Goal: Task Accomplishment & Management: Complete application form

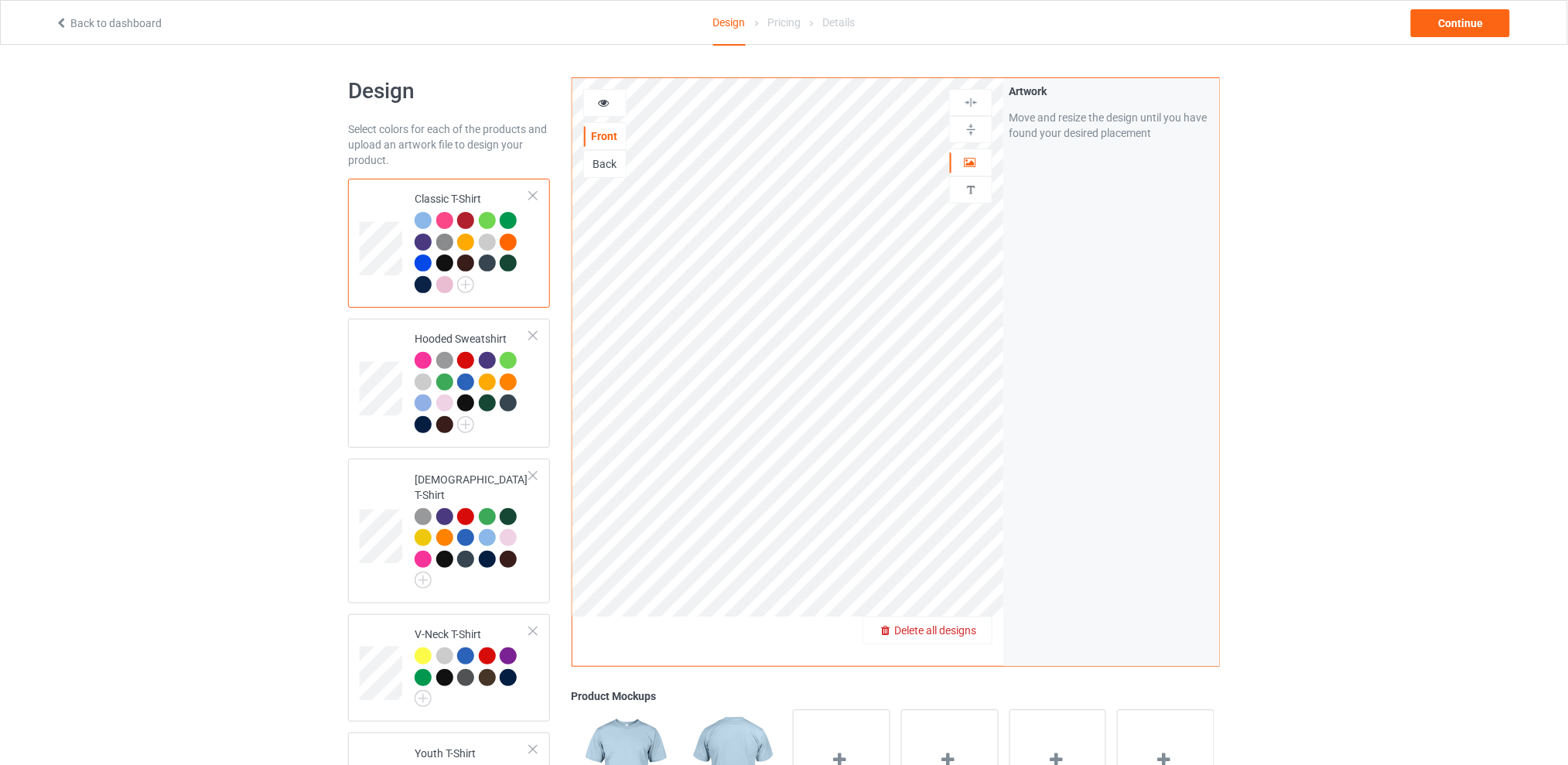
click at [961, 629] on span "Delete all designs" at bounding box center [935, 630] width 82 height 13
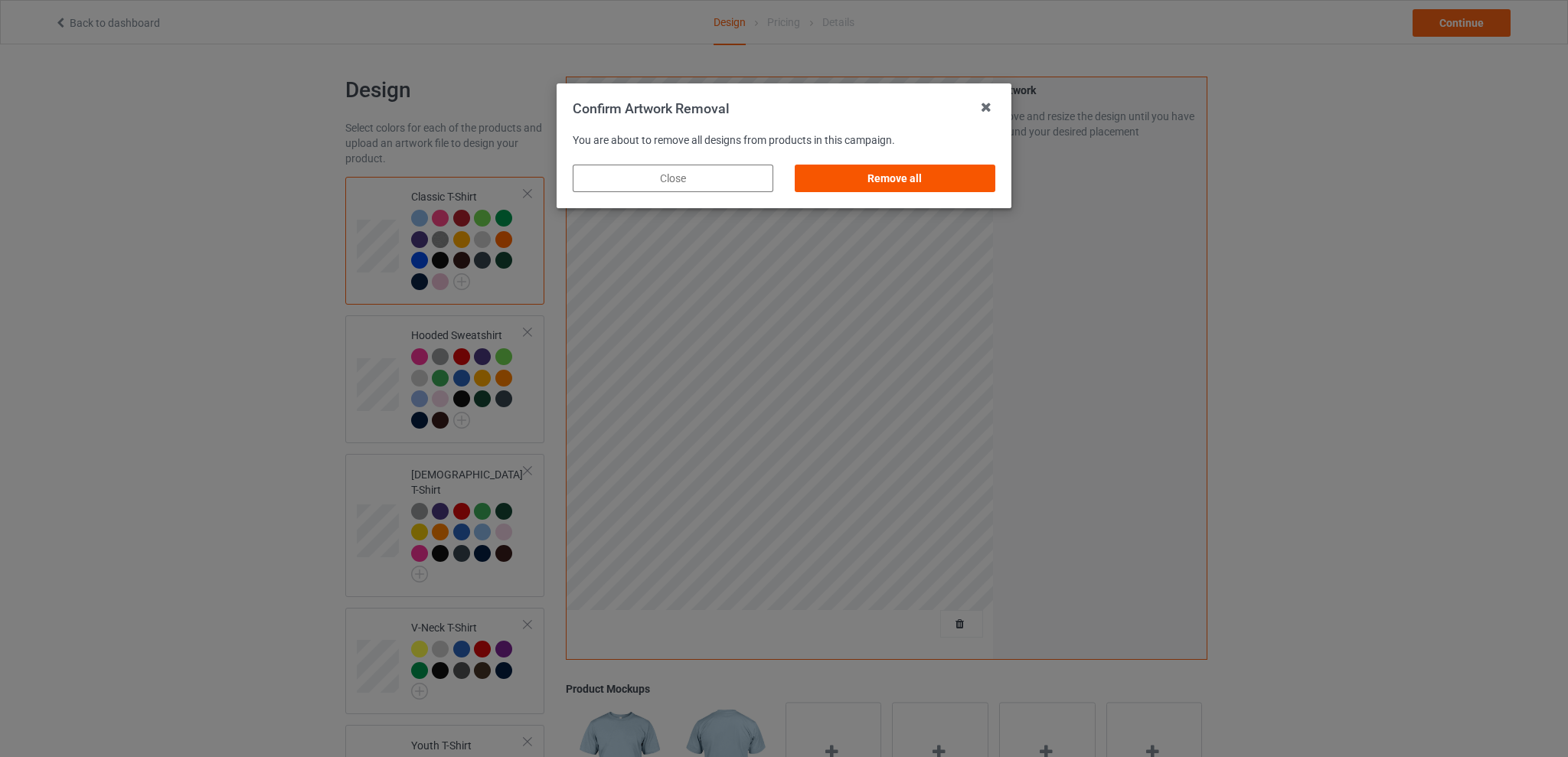
click at [959, 178] on div "Remove all" at bounding box center [894, 178] width 200 height 28
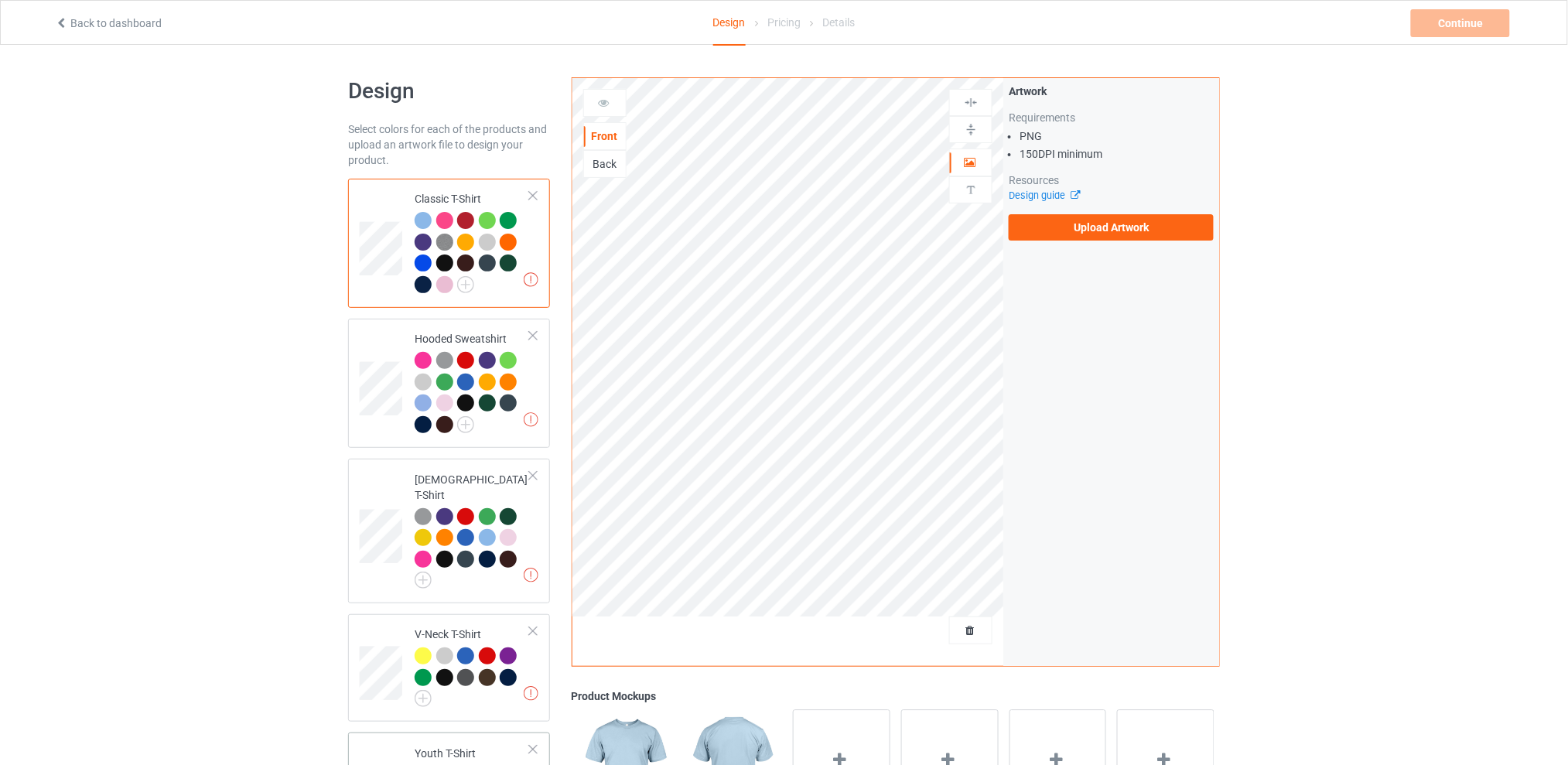
scroll to position [309, 0]
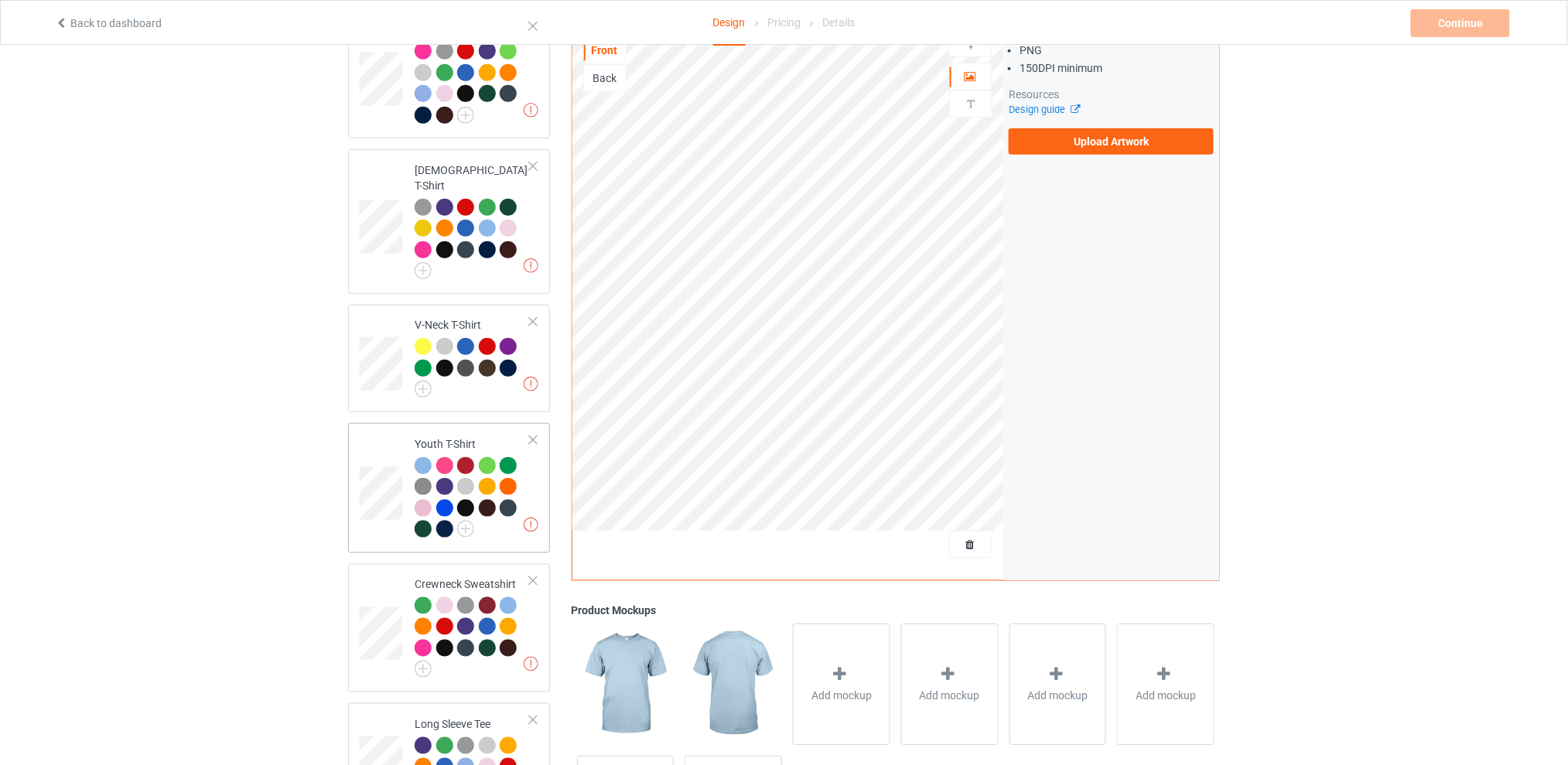
click at [533, 429] on td "Missing artworks Youth T-Shirt" at bounding box center [472, 487] width 133 height 117
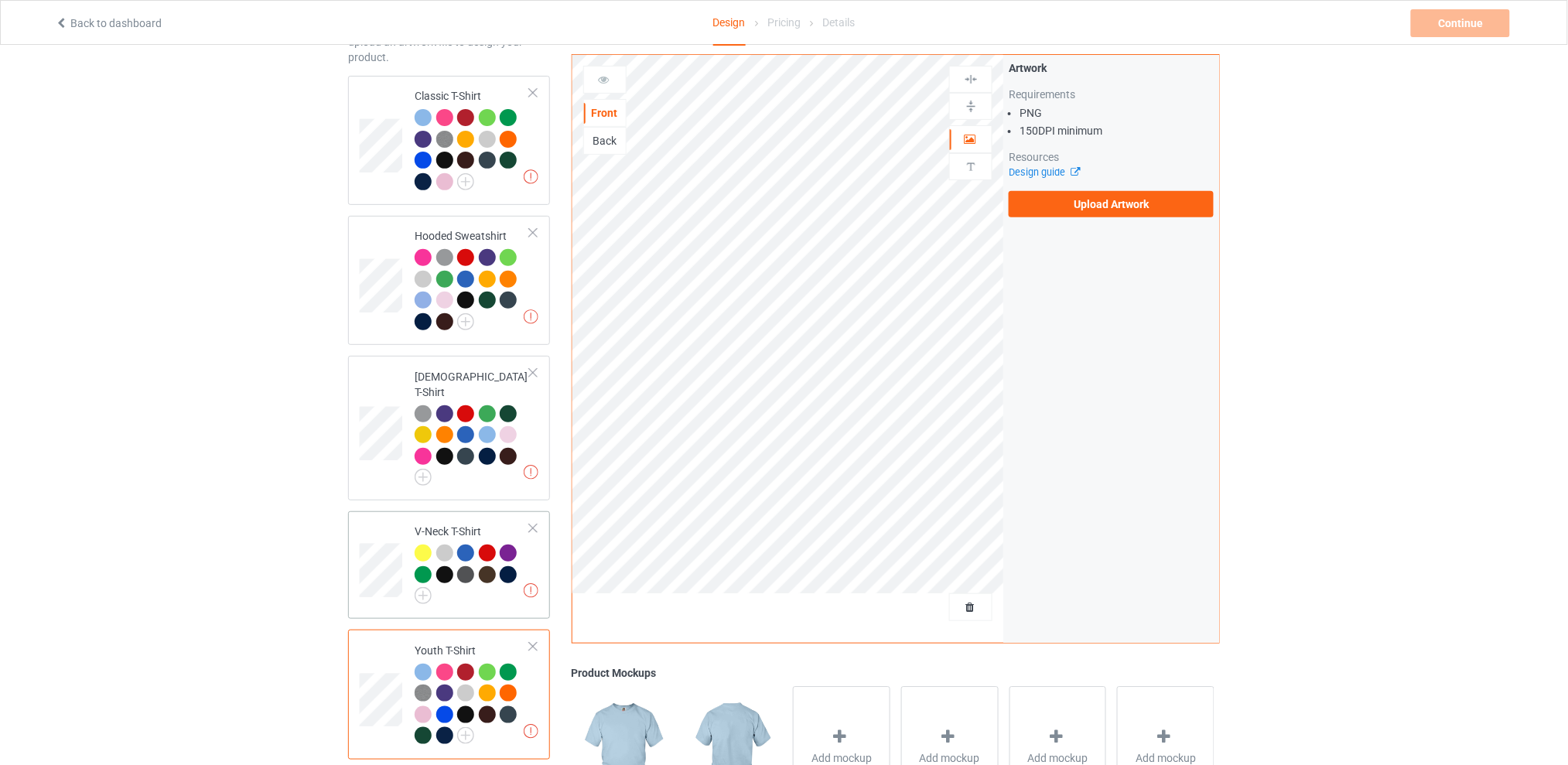
scroll to position [309, 0]
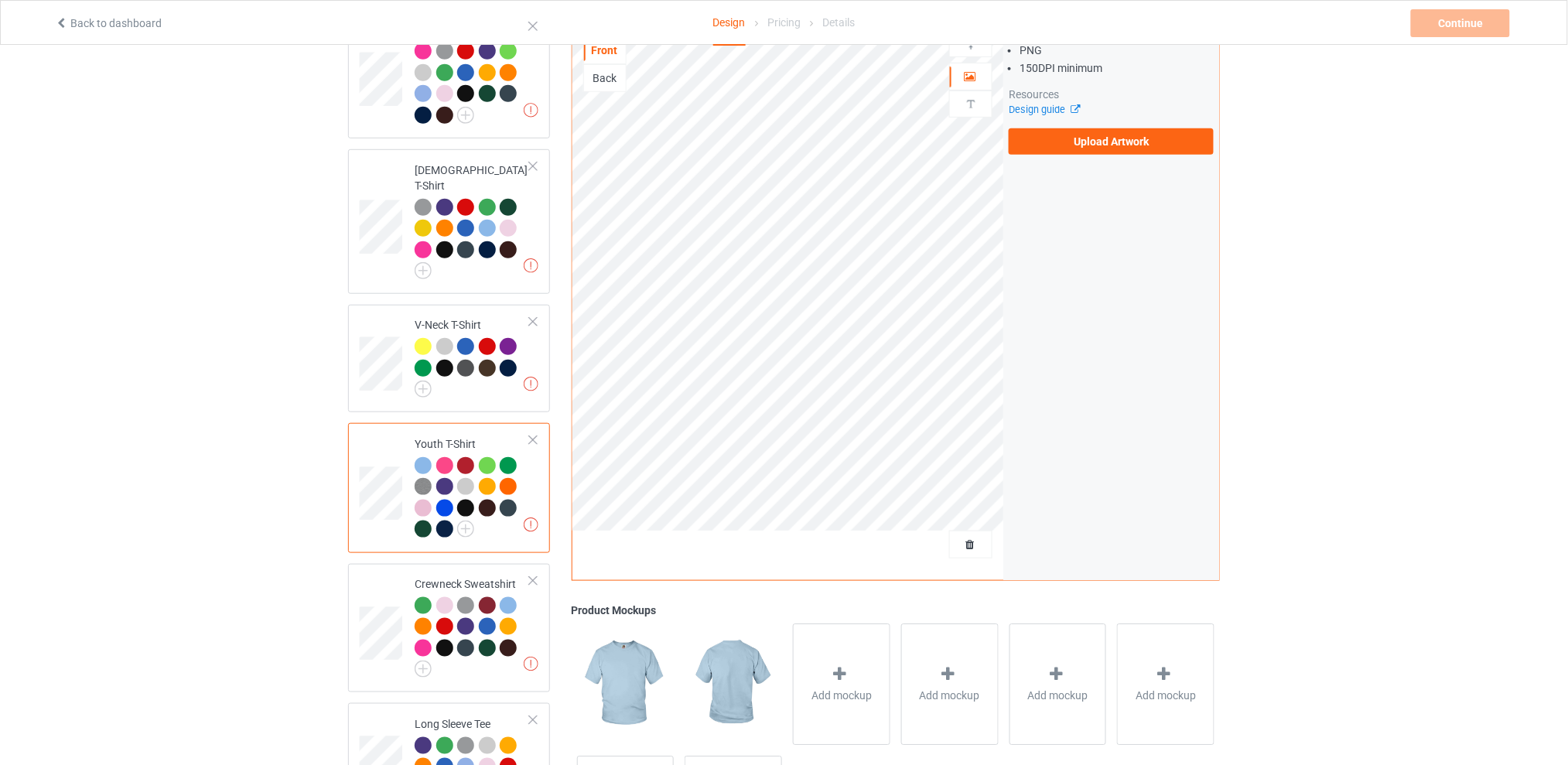
click at [530, 435] on div at bounding box center [533, 440] width 11 height 11
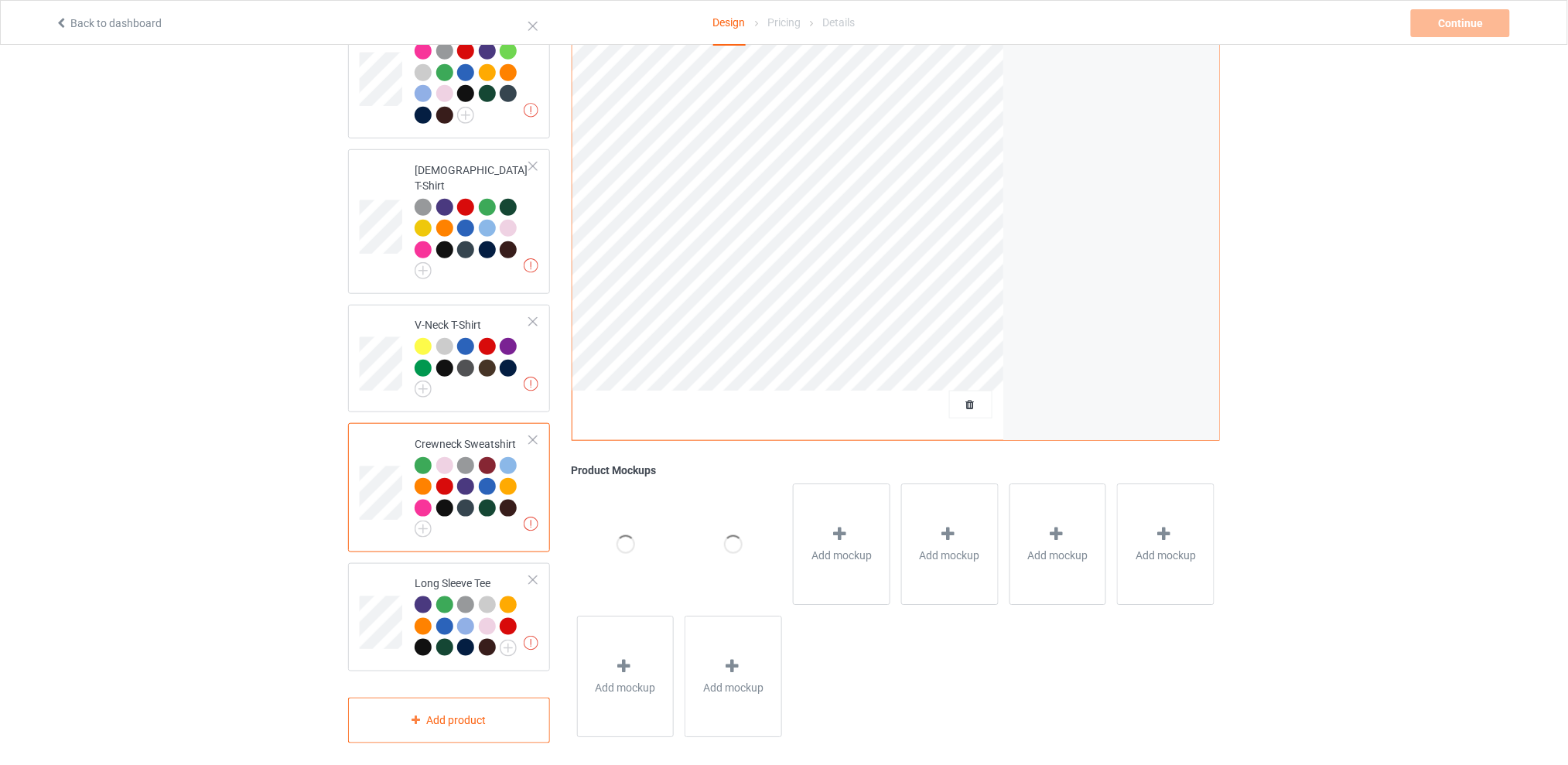
scroll to position [0, 0]
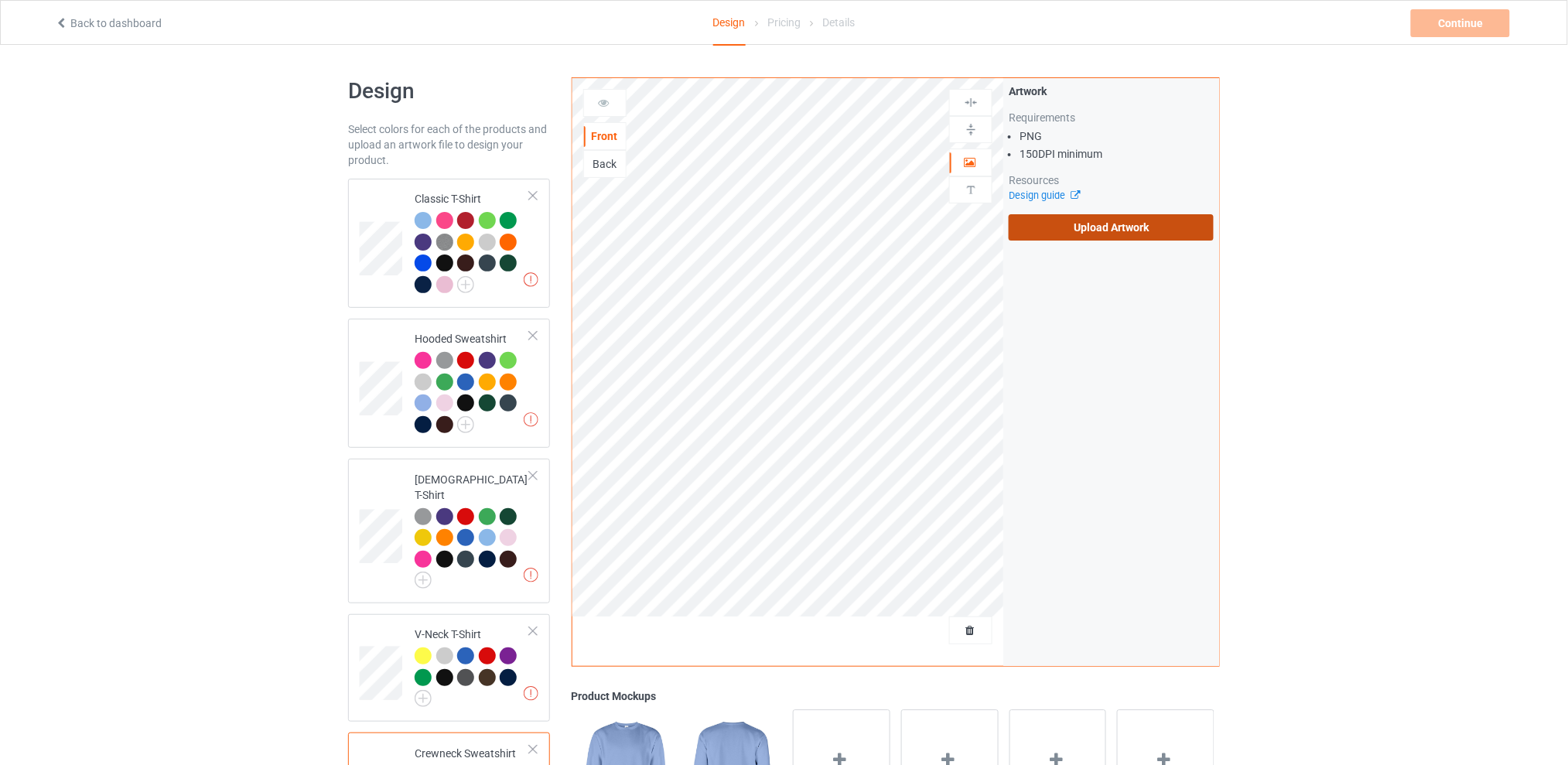
click at [1105, 230] on label "Upload Artwork" at bounding box center [1112, 227] width 205 height 26
click at [0, 0] on input "Upload Artwork" at bounding box center [0, 0] width 0 height 0
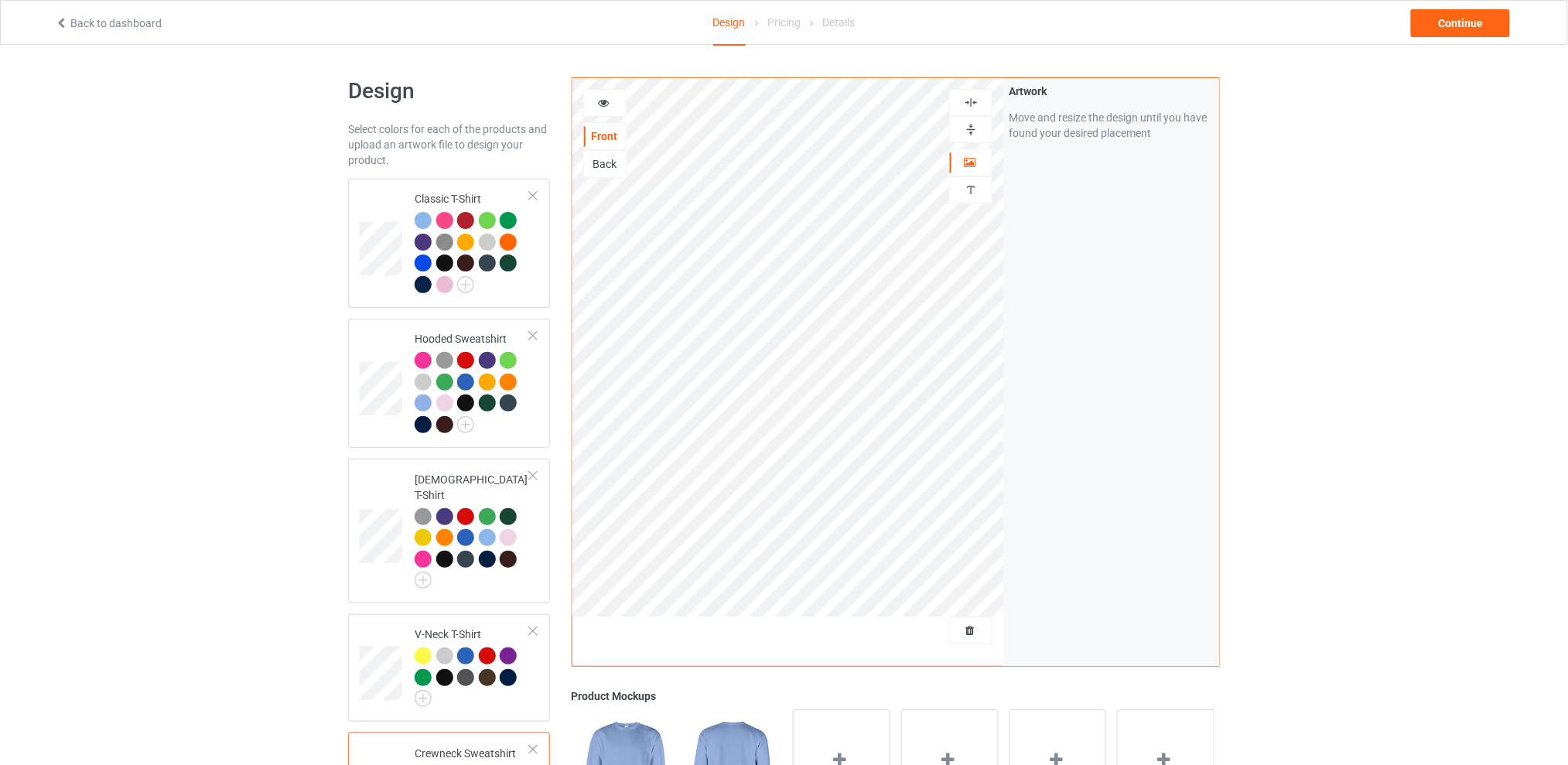
click at [1359, 311] on div "Design Select colors for each of the products and upload an artwork file to des…" at bounding box center [784, 565] width 1568 height 1040
click at [1436, 19] on div "Continue" at bounding box center [1460, 23] width 99 height 28
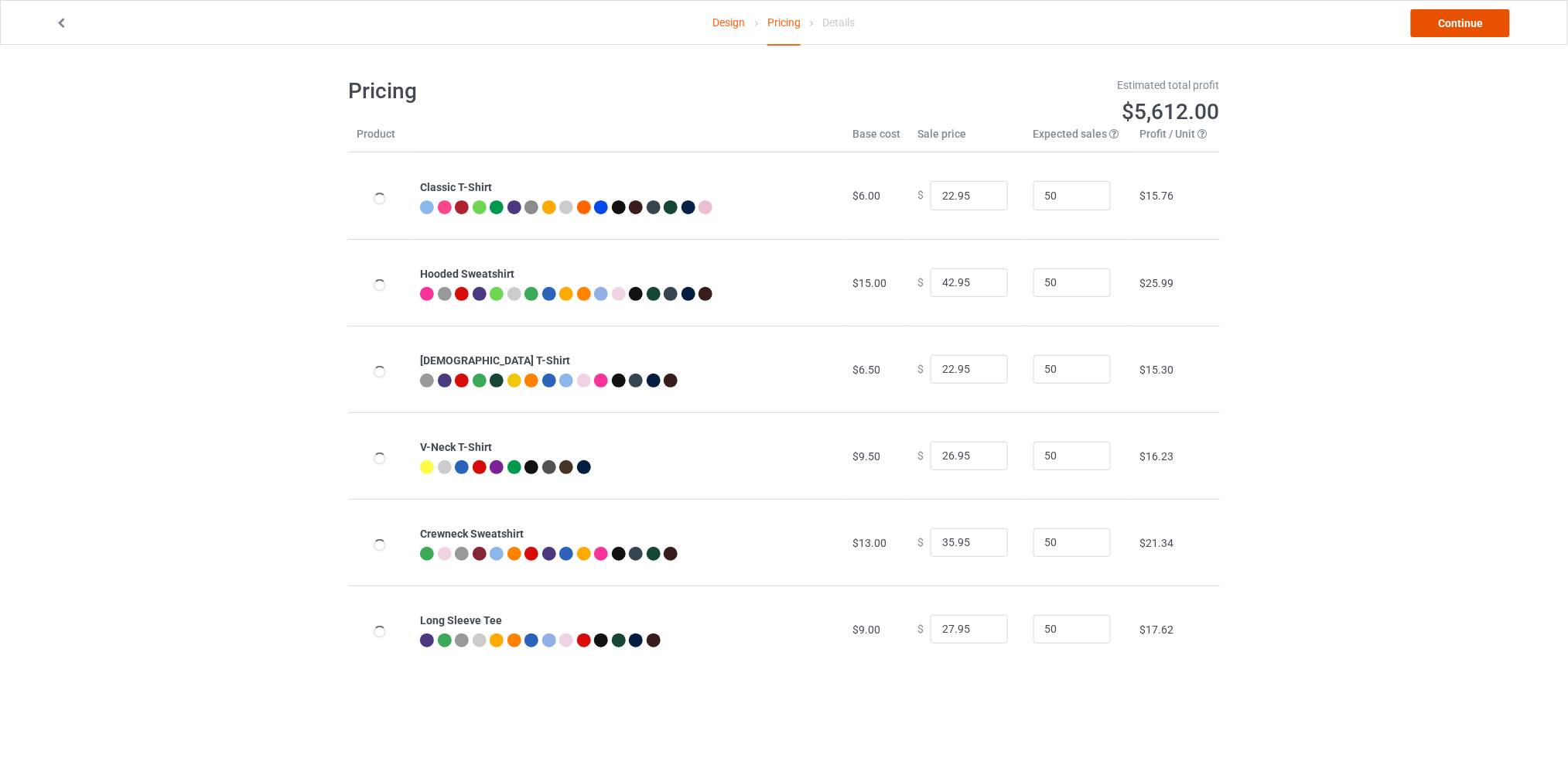
click at [1458, 21] on link "Continue" at bounding box center [1460, 23] width 99 height 28
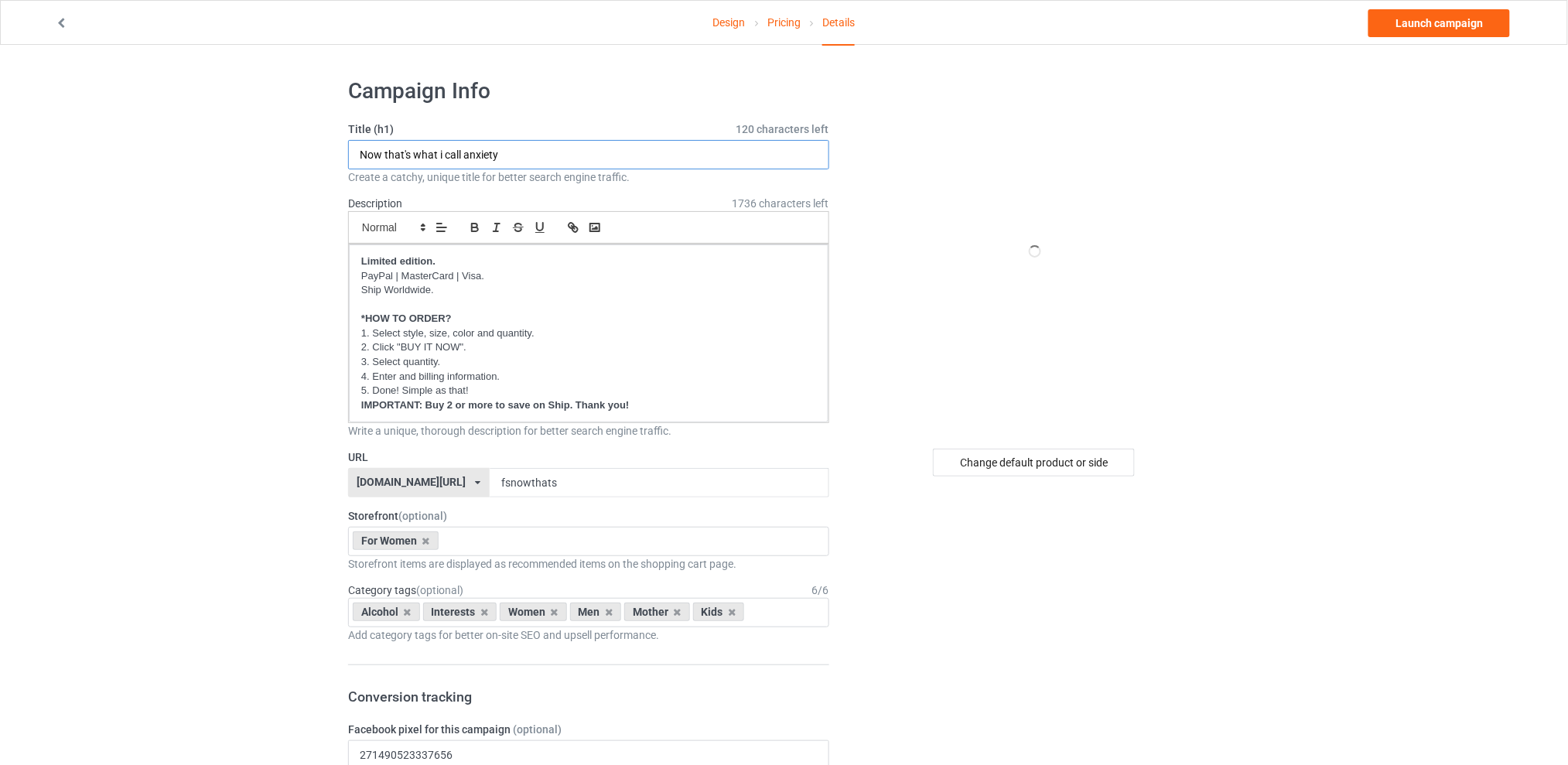
drag, startPoint x: 531, startPoint y: 148, endPoint x: 269, endPoint y: 160, distance: 262.3
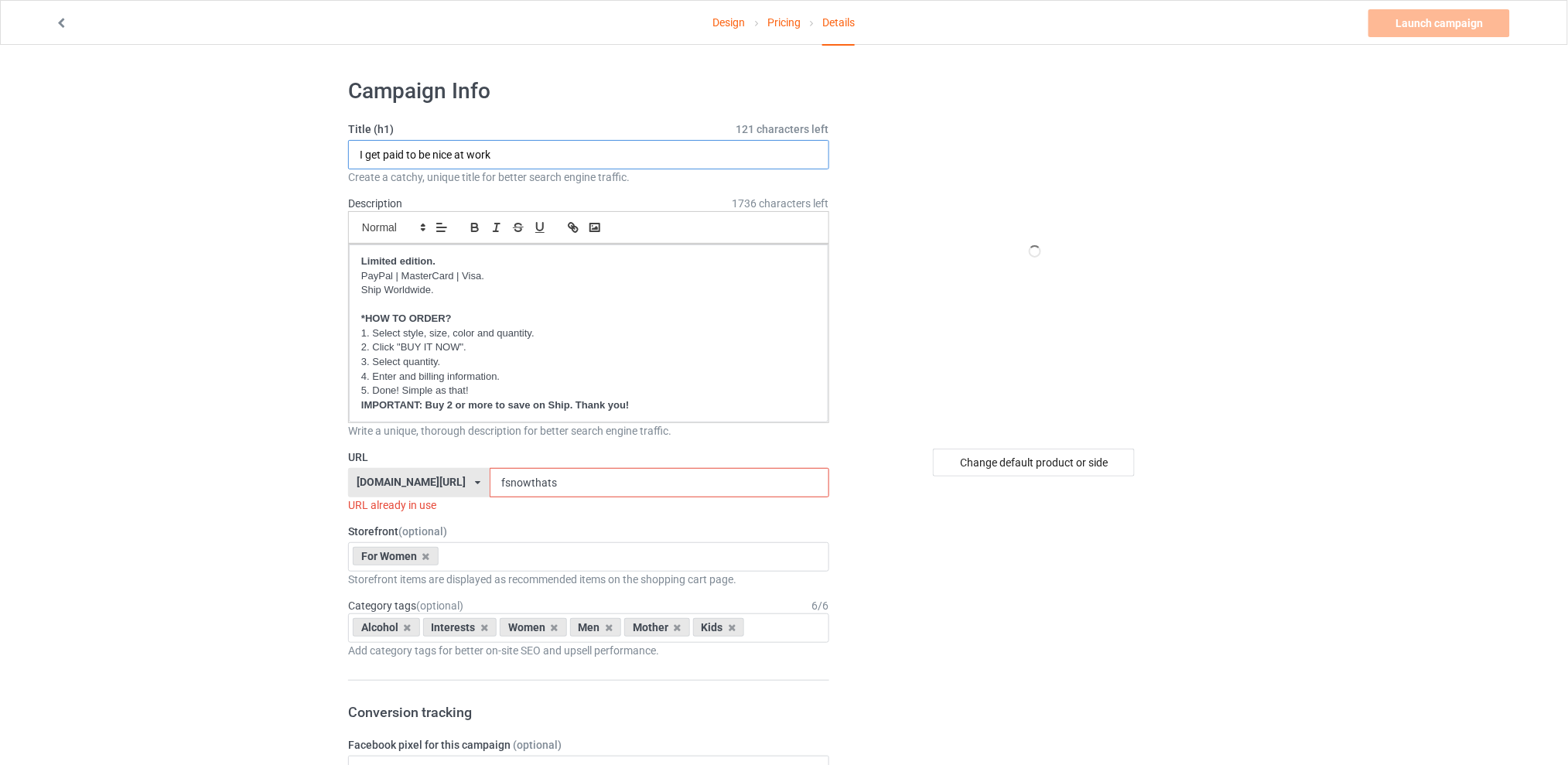
type input "I get paid to be nice at work"
drag, startPoint x: 578, startPoint y: 483, endPoint x: 486, endPoint y: 483, distance: 92.0
click at [486, 483] on div "[DOMAIN_NAME][URL] [DOMAIN_NAME][URL] [DOMAIN_NAME][URL] [DOMAIN_NAME][URL] 5d7…" at bounding box center [588, 482] width 481 height 29
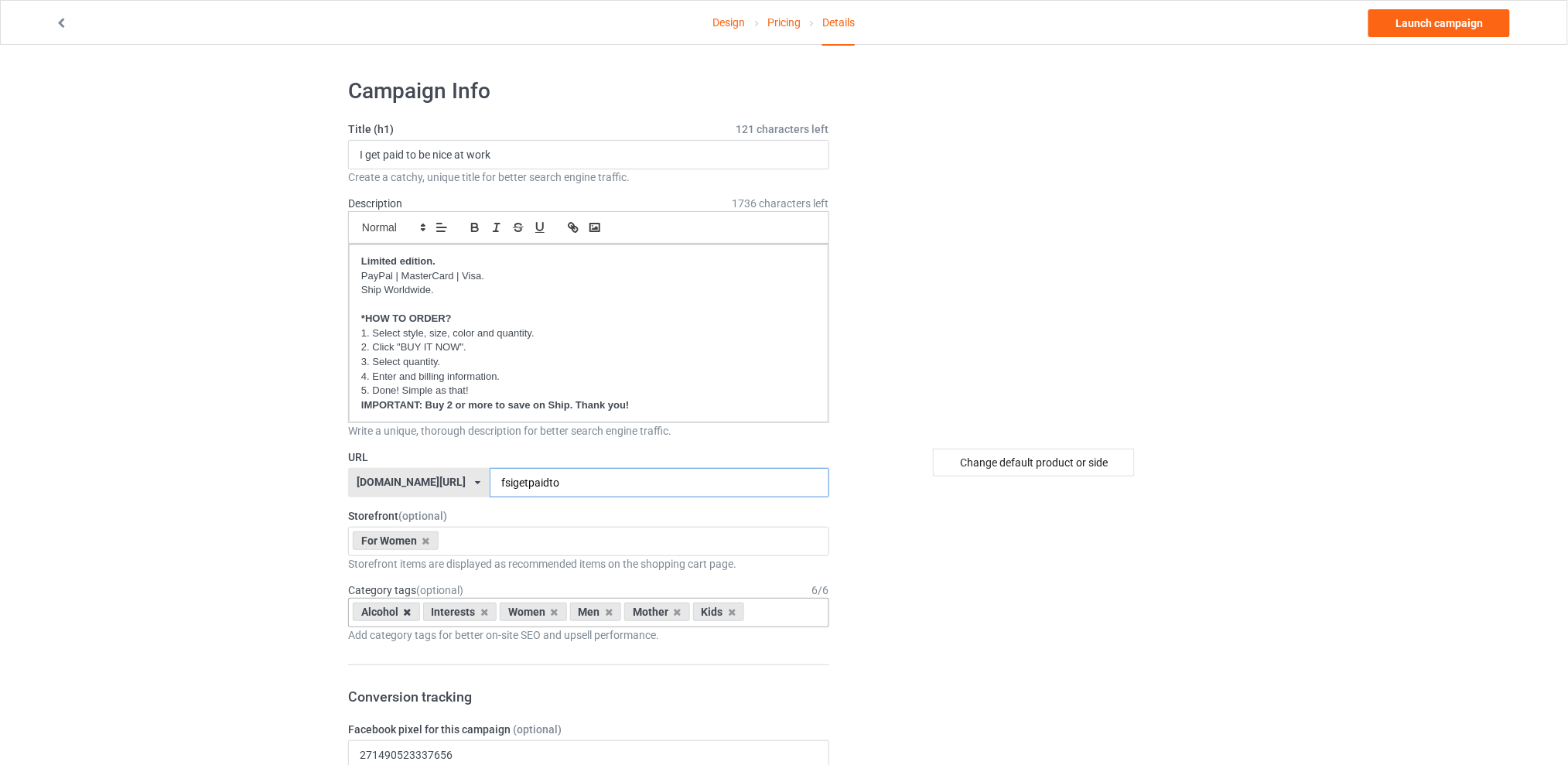
type input "fsigetpaidto"
click at [410, 610] on icon at bounding box center [408, 612] width 8 height 10
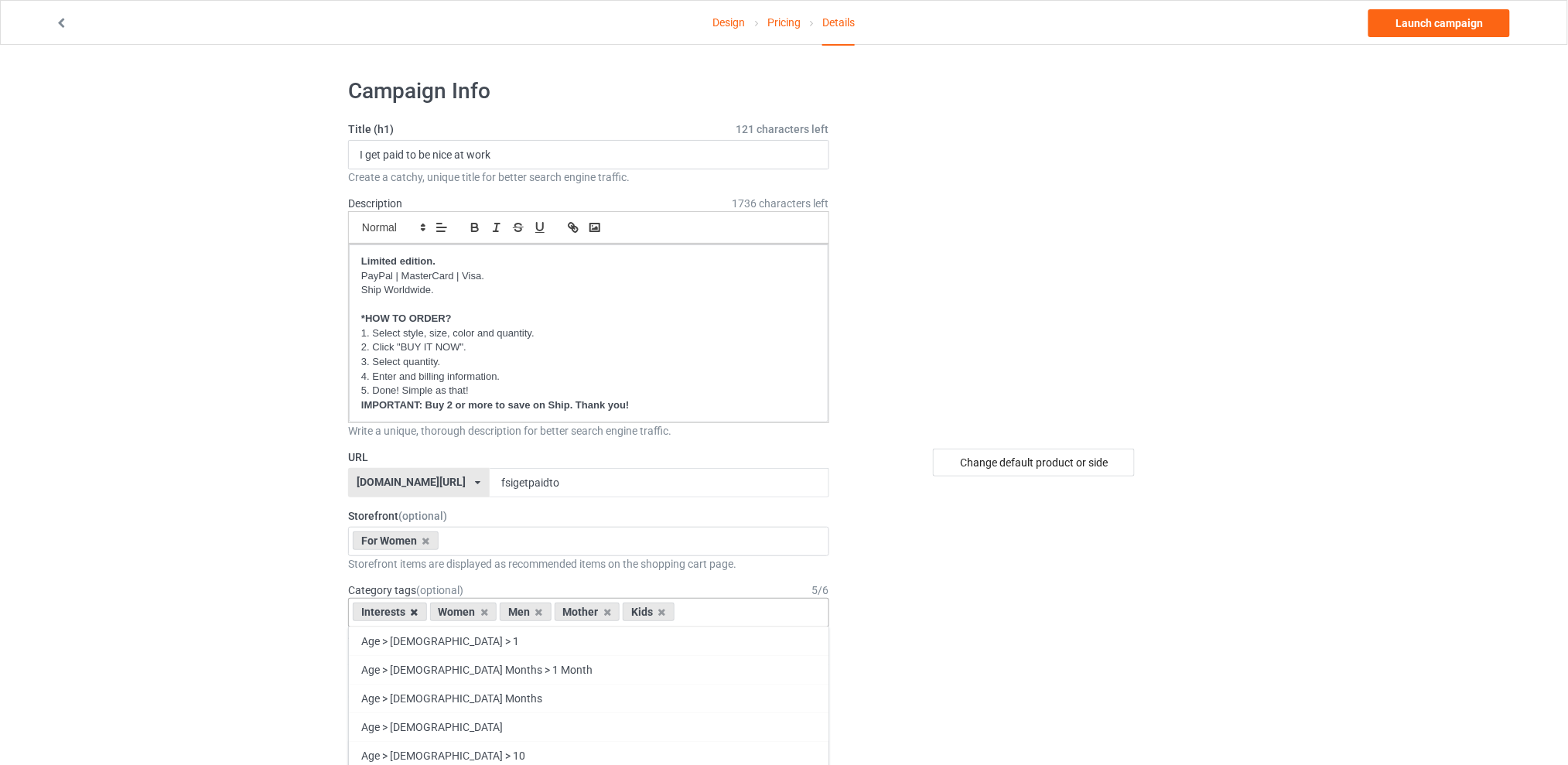
click at [414, 611] on icon at bounding box center [415, 612] width 8 height 10
click at [465, 610] on icon at bounding box center [462, 612] width 8 height 10
click at [474, 609] on icon at bounding box center [476, 612] width 8 height 10
click at [463, 609] on icon at bounding box center [462, 612] width 8 height 10
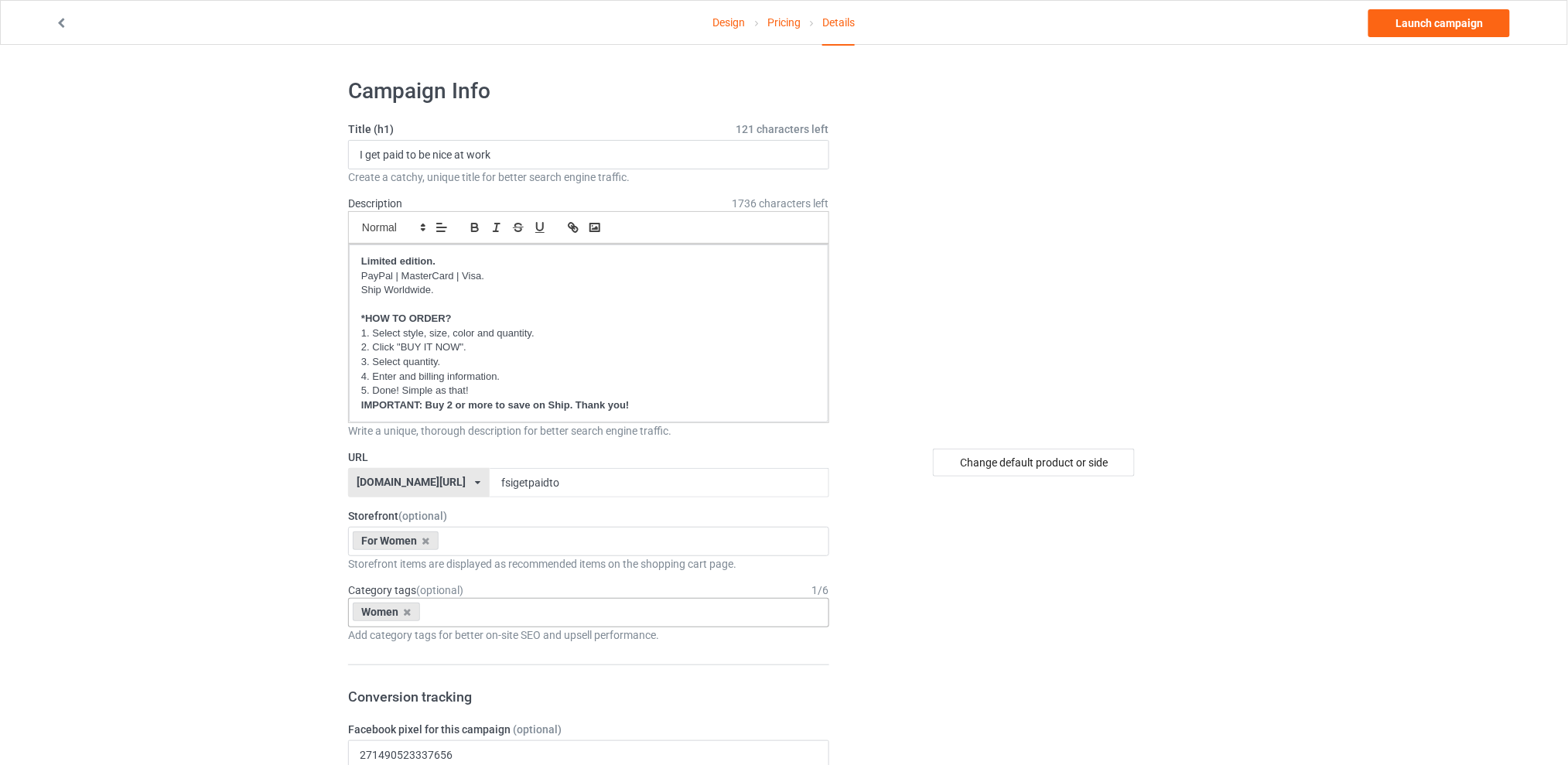
click at [1436, 18] on link "Launch campaign" at bounding box center [1439, 23] width 141 height 28
